Goal: Task Accomplishment & Management: Manage account settings

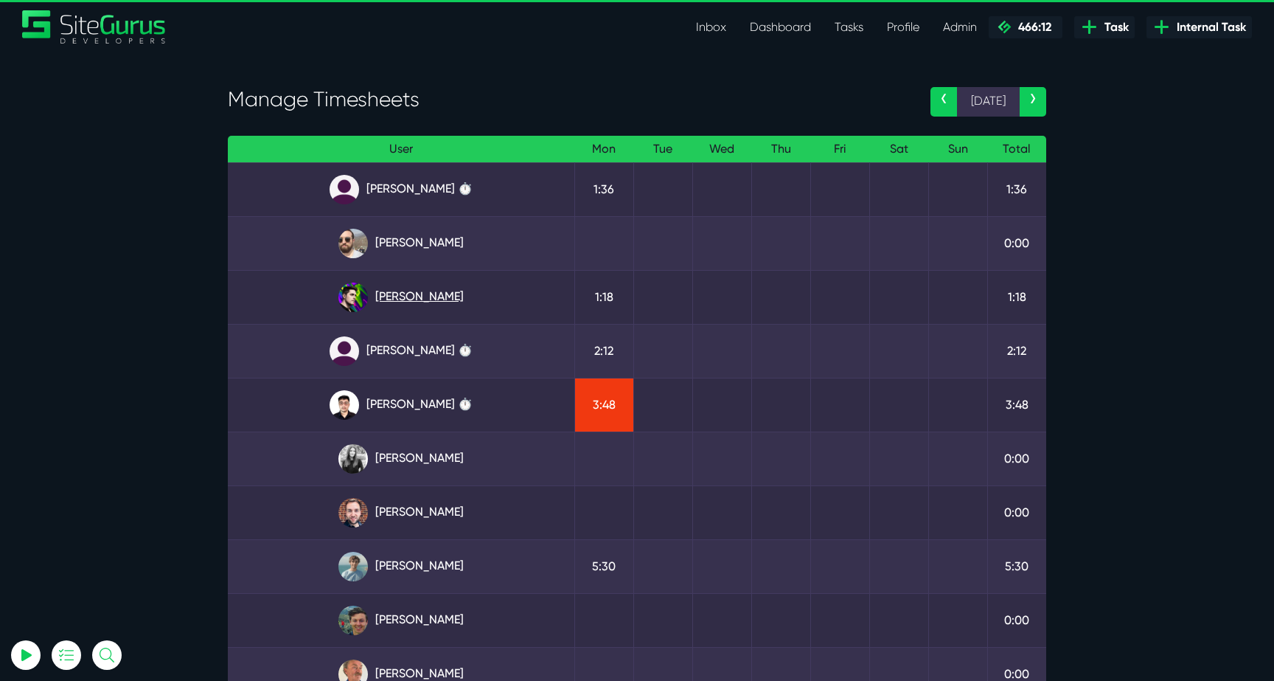
click at [436, 305] on link "Josh Carter" at bounding box center [401, 296] width 323 height 29
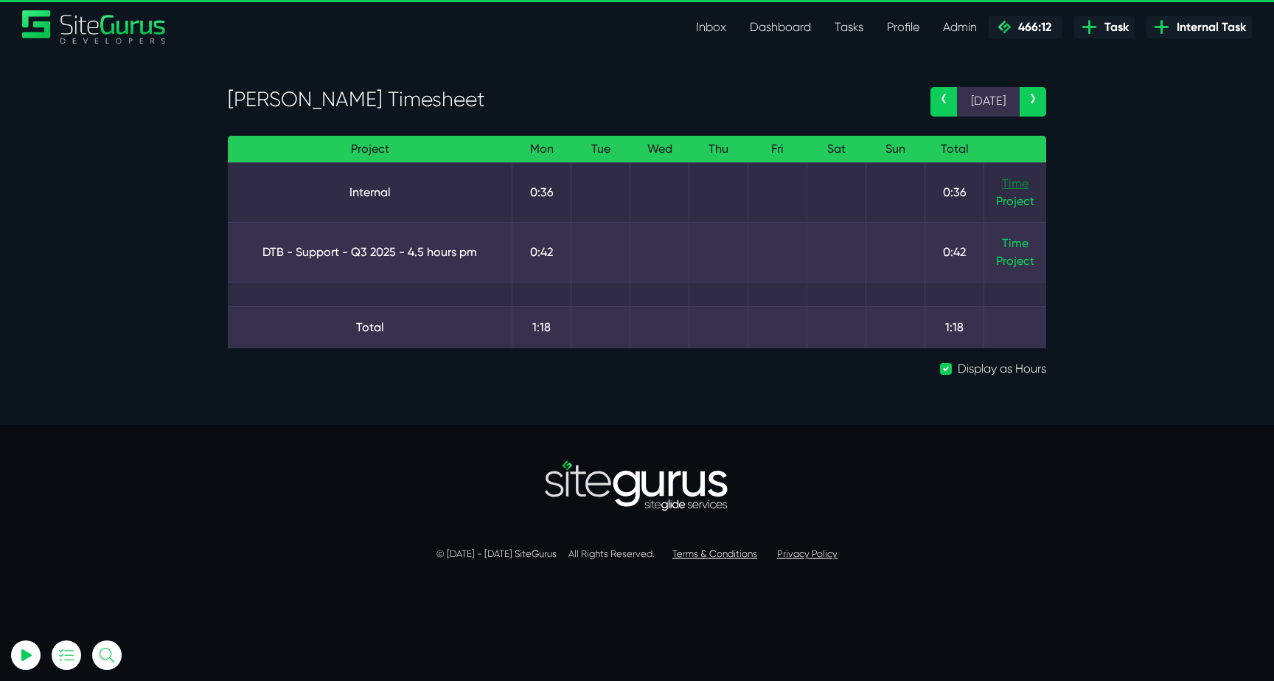
click at [1004, 178] on link "Time" at bounding box center [1015, 183] width 27 height 14
